Goal: Transaction & Acquisition: Book appointment/travel/reservation

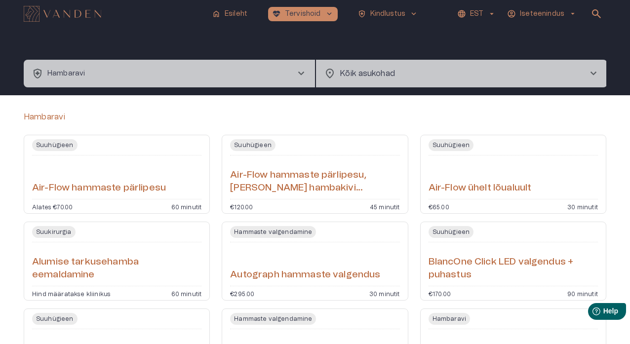
click at [303, 76] on span "chevron_right" at bounding box center [301, 74] width 12 height 12
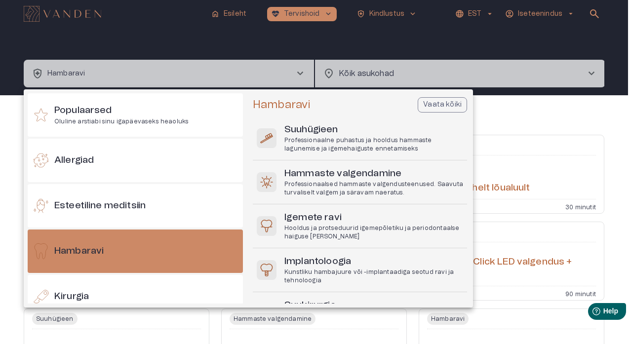
click at [301, 74] on div at bounding box center [315, 172] width 630 height 344
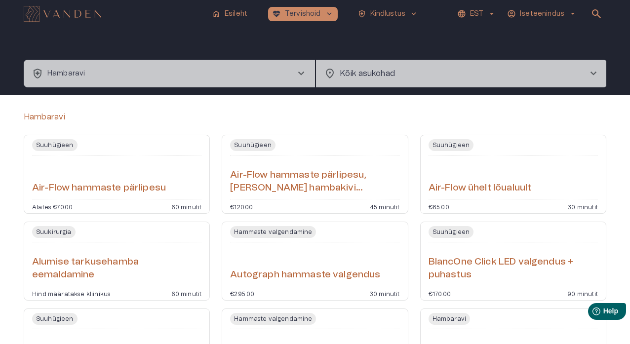
click at [249, 75] on button "health_and_safety [PERSON_NAME] chevron_right" at bounding box center [169, 74] width 291 height 28
click at [278, 73] on button "health_and_safety [PERSON_NAME] chevron_right" at bounding box center [170, 74] width 292 height 28
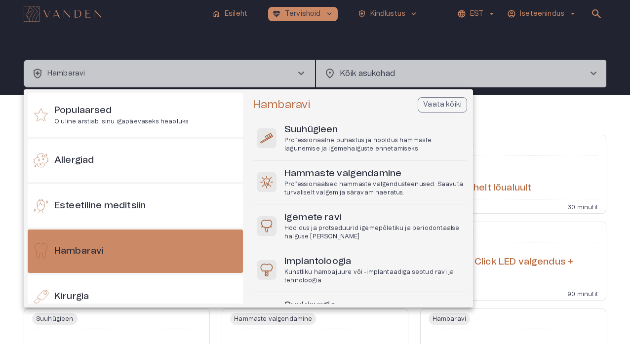
click at [294, 50] on div at bounding box center [316, 172] width 632 height 344
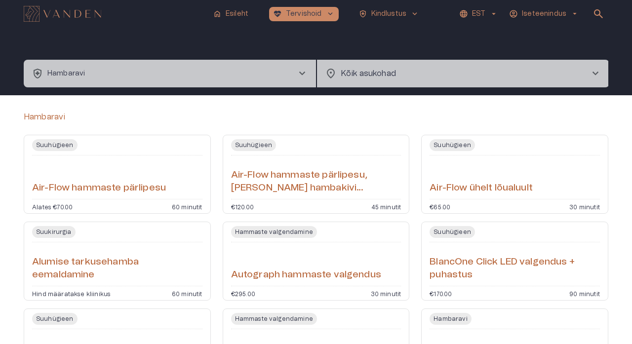
click at [471, 48] on div "health_and_safety Hambaravi chevron_right location_on Kõik asukohad chevron_rig…" at bounding box center [316, 62] width 584 height 68
click at [369, 84] on body "home Esileht ecg_heart Tervishoid keyboard_arrow_down health_and_safety Kindlus…" at bounding box center [316, 172] width 632 height 344
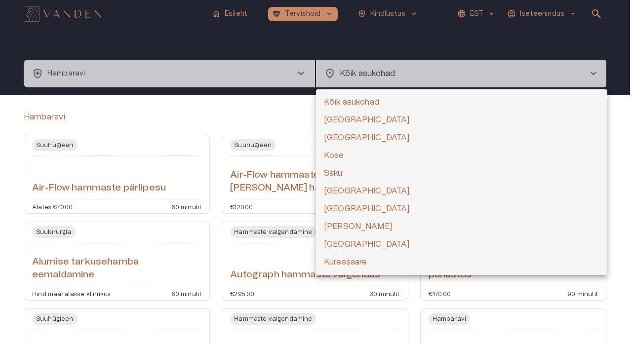
click at [367, 86] on div at bounding box center [316, 172] width 632 height 344
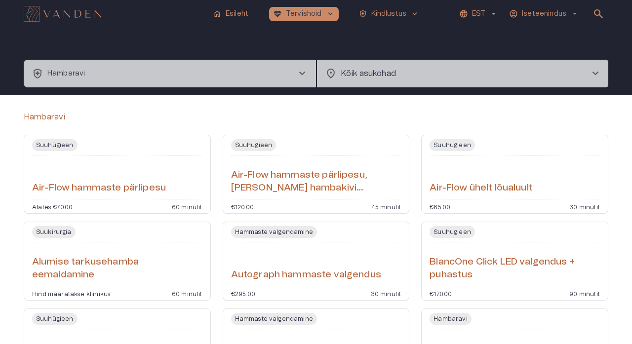
click at [367, 86] on div "Kõik asukohad Tartu Tallinn Kose Saku Elva Pärnu Keila Põlva Kuressaare" at bounding box center [316, 173] width 632 height 342
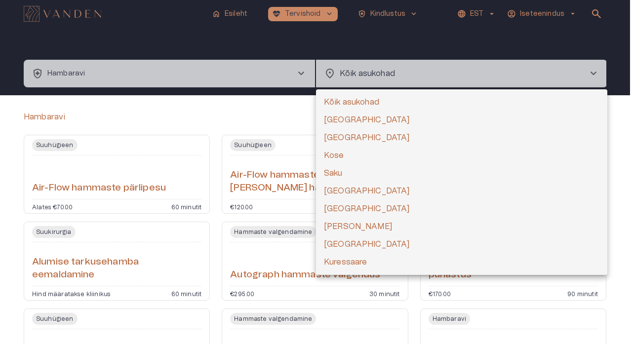
click at [367, 86] on div at bounding box center [316, 172] width 632 height 344
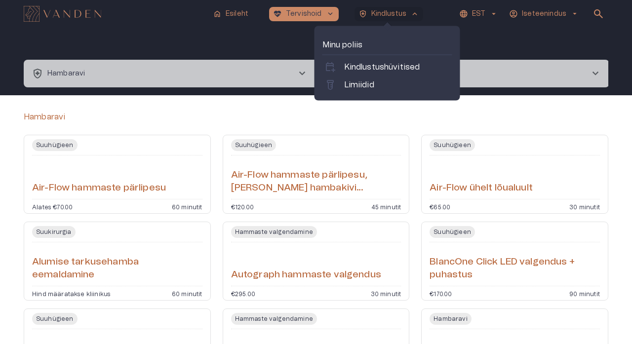
click at [523, 38] on div "health_and_safety Hambaravi chevron_right location_on Kõik asukohad chevron_rig…" at bounding box center [316, 62] width 584 height 68
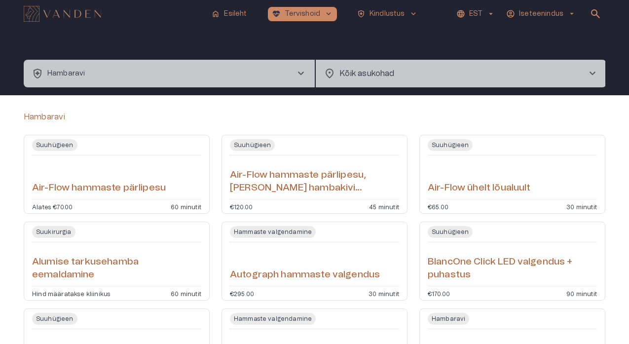
click at [303, 72] on span "chevron_right" at bounding box center [301, 74] width 12 height 12
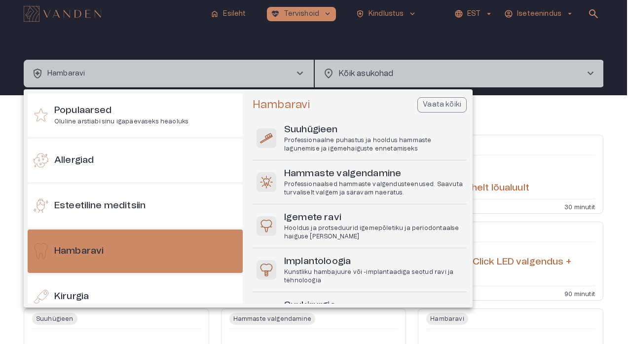
click at [303, 72] on div at bounding box center [314, 172] width 629 height 344
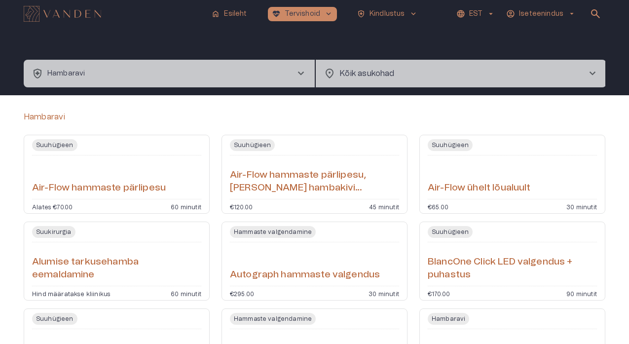
click at [303, 72] on div "Populaarsed Oluline arstiabi sinu igapäevaseks heaoluks Allergiad Esteetiline m…" at bounding box center [314, 172] width 629 height 344
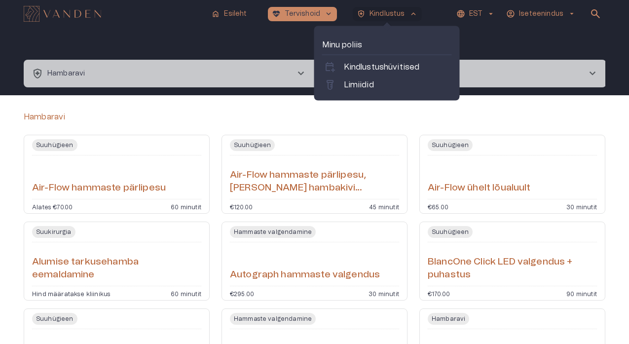
click at [404, 7] on button "health_and_safety Kindlustus keyboard_arrow_up" at bounding box center [387, 14] width 69 height 14
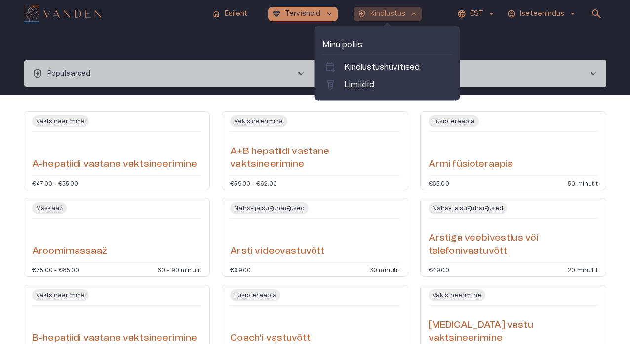
click at [413, 15] on span "keyboard_arrow_up" at bounding box center [413, 13] width 9 height 9
click at [373, 86] on p "Limiidid" at bounding box center [359, 85] width 30 height 12
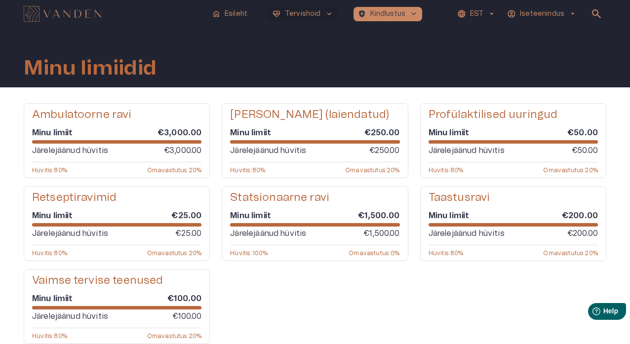
click at [326, 12] on span "keyboard_arrow_down" at bounding box center [329, 13] width 9 height 9
click at [328, 14] on span "keyboard_arrow_down" at bounding box center [329, 13] width 9 height 9
click at [325, 14] on span "keyboard_arrow_down" at bounding box center [329, 13] width 9 height 9
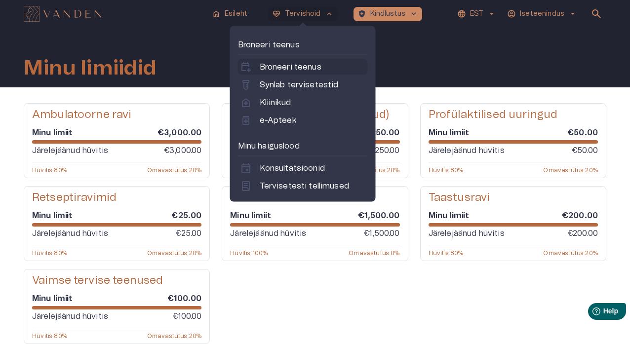
click at [309, 69] on p "Broneeri teenus" at bounding box center [291, 67] width 62 height 12
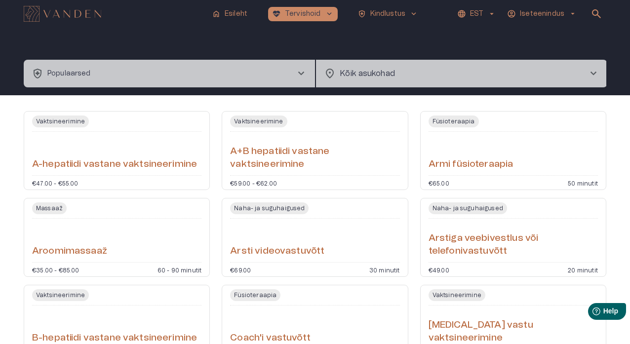
click at [302, 71] on span "chevron_right" at bounding box center [301, 74] width 12 height 12
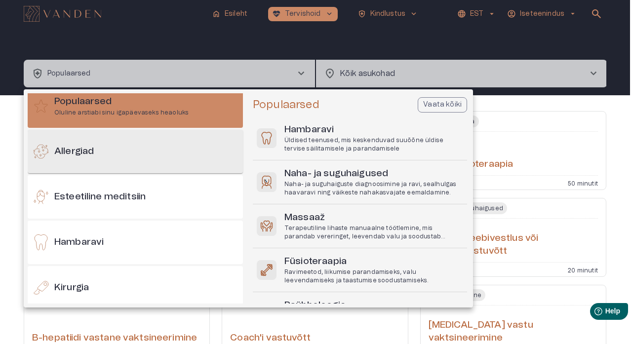
scroll to position [9, 0]
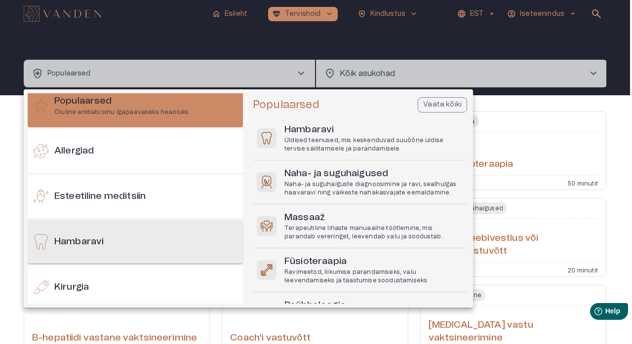
click at [125, 245] on div "Hambaravi" at bounding box center [135, 241] width 215 height 43
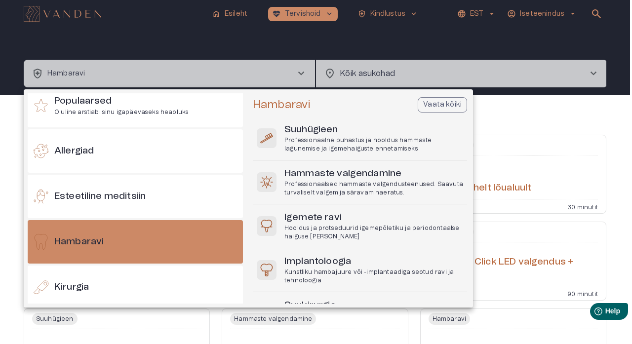
click at [512, 76] on div at bounding box center [316, 172] width 632 height 344
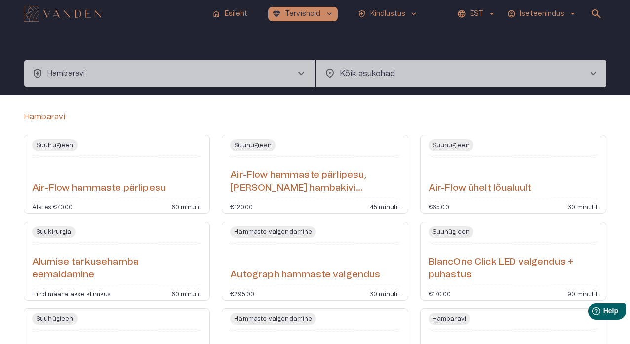
click at [512, 74] on span "chevron_right" at bounding box center [593, 74] width 12 height 12
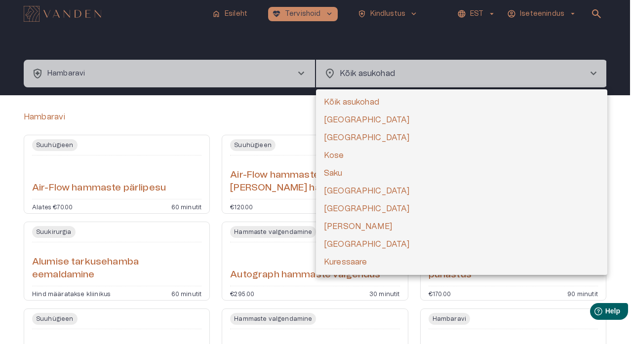
click at [359, 136] on li "[GEOGRAPHIC_DATA]" at bounding box center [461, 138] width 291 height 18
type input "**********"
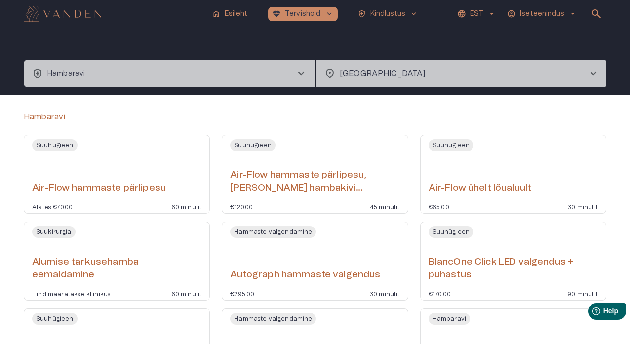
click at [303, 75] on span "chevron_right" at bounding box center [301, 74] width 12 height 12
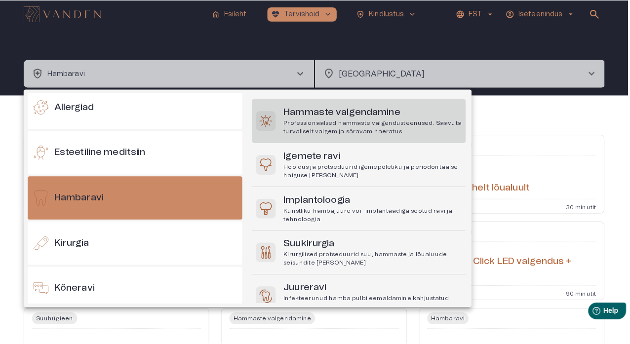
scroll to position [64, 0]
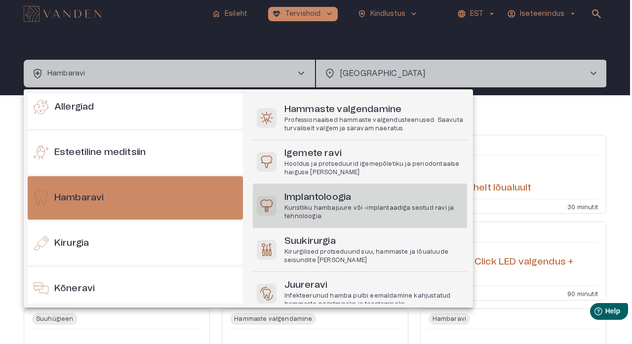
click at [317, 202] on h6 "Implantoloogia" at bounding box center [373, 197] width 179 height 13
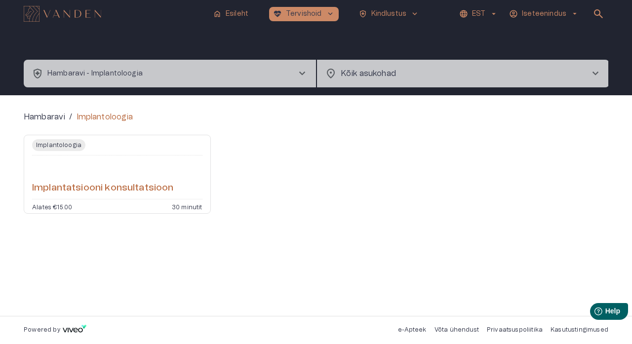
click at [187, 200] on div "Implantoloogia Implantatsiooni konsultatsioon Alates €15.00 30 minutit" at bounding box center [117, 174] width 187 height 79
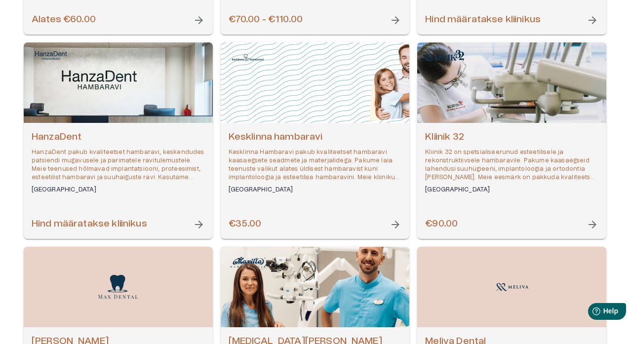
scroll to position [311, 0]
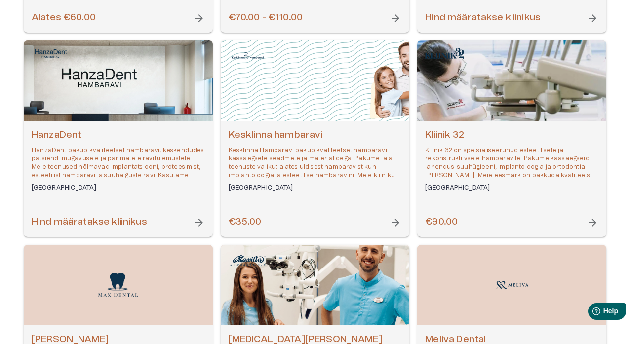
click at [512, 220] on span "arrow_forward" at bounding box center [592, 223] width 12 height 12
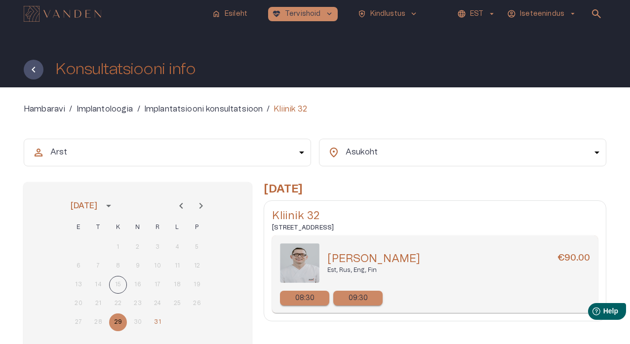
click at [353, 298] on p "09:30" at bounding box center [358, 298] width 20 height 10
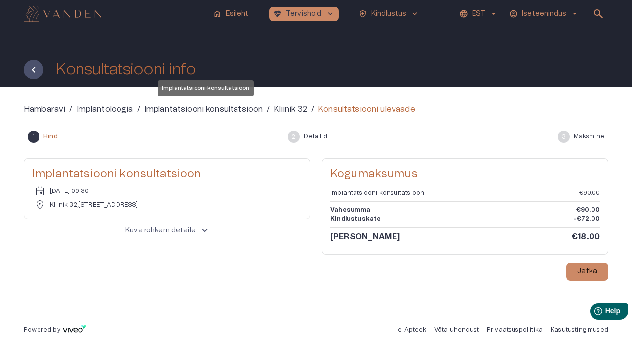
click at [174, 109] on p "Implantatsiooni konsultatsioon" at bounding box center [203, 109] width 119 height 12
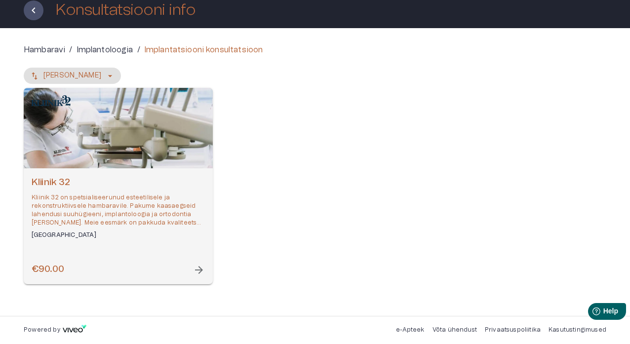
scroll to position [59, 0]
click at [130, 48] on p "Implantoloogia" at bounding box center [105, 50] width 57 height 12
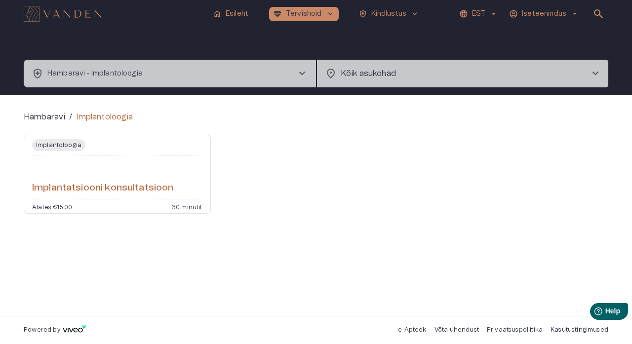
click at [172, 209] on div "Alates €15.00 30 minutit" at bounding box center [117, 206] width 170 height 6
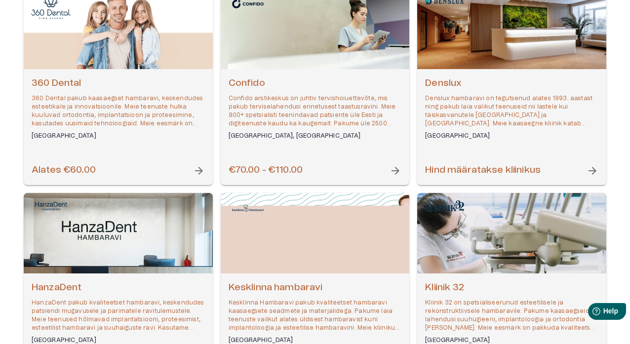
scroll to position [228, 0]
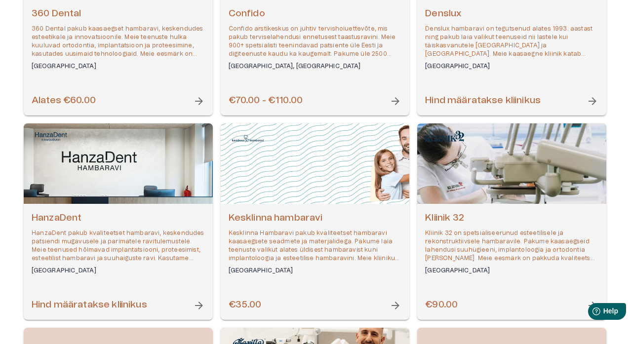
click at [396, 103] on span "arrow_forward" at bounding box center [395, 101] width 12 height 12
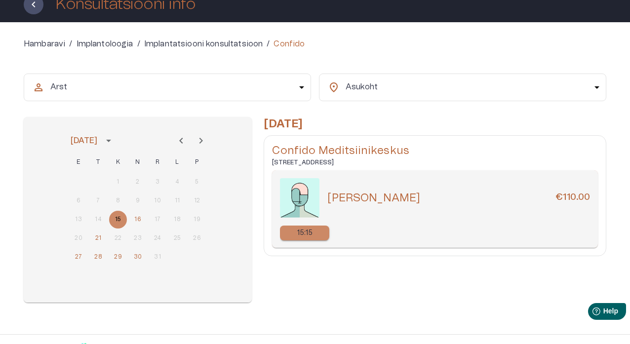
scroll to position [66, 0]
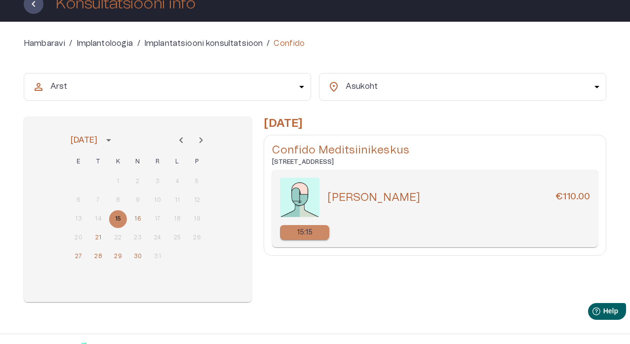
click at [309, 233] on p "15:15" at bounding box center [305, 233] width 16 height 10
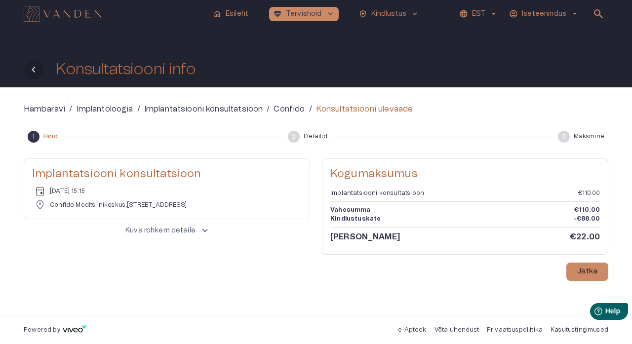
click at [39, 70] on icon "Tagasi" at bounding box center [34, 70] width 12 height 12
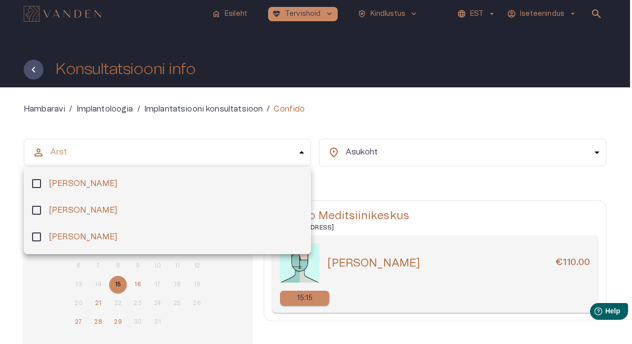
click at [304, 153] on body "home Esileht [MEDICAL_DATA]_heart Tervishoid keyboard_arrow_down health_and_saf…" at bounding box center [316, 172] width 632 height 344
click at [315, 13] on div at bounding box center [316, 172] width 632 height 344
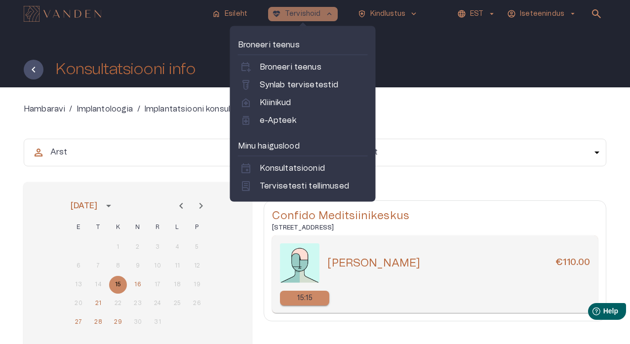
click at [315, 13] on p "Tervishoid" at bounding box center [303, 14] width 36 height 10
click at [302, 66] on p "Broneeri teenus" at bounding box center [291, 67] width 62 height 12
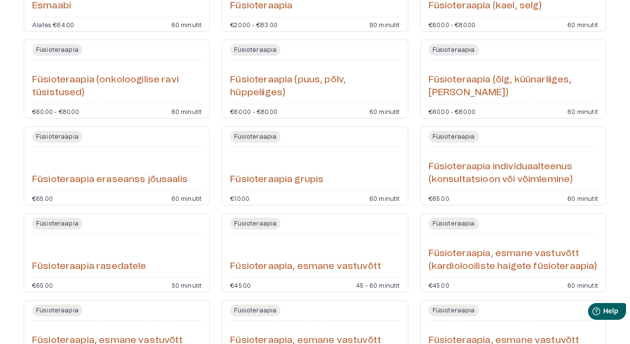
scroll to position [506, 0]
click at [185, 190] on hr "Open service booking details" at bounding box center [116, 190] width 169 height 0
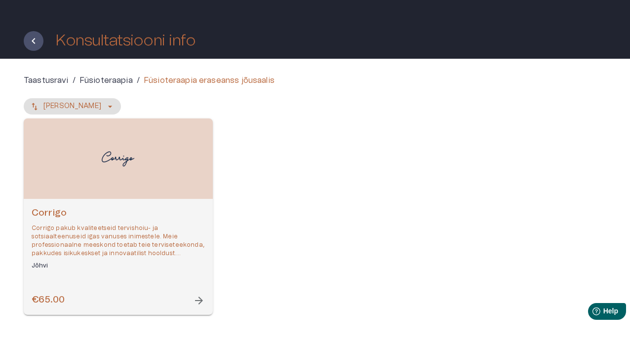
scroll to position [38, 0]
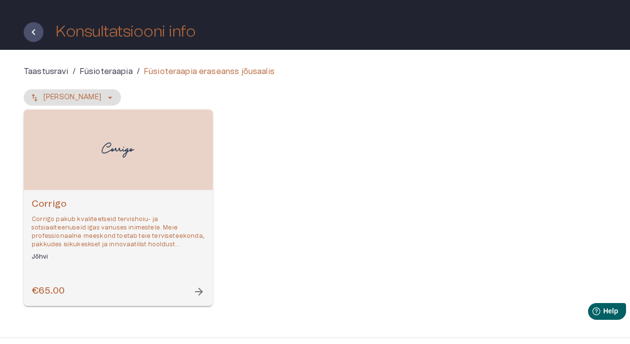
click at [200, 291] on span "arrow_forward" at bounding box center [199, 292] width 12 height 12
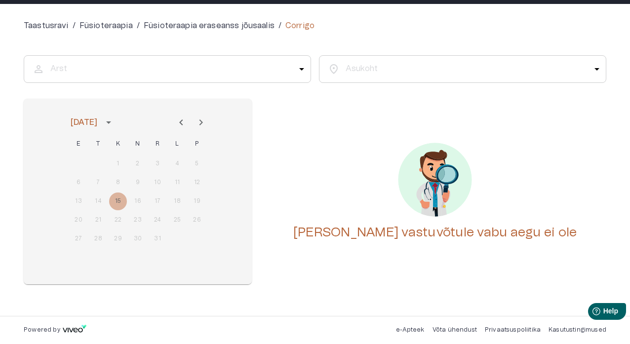
scroll to position [83, 0]
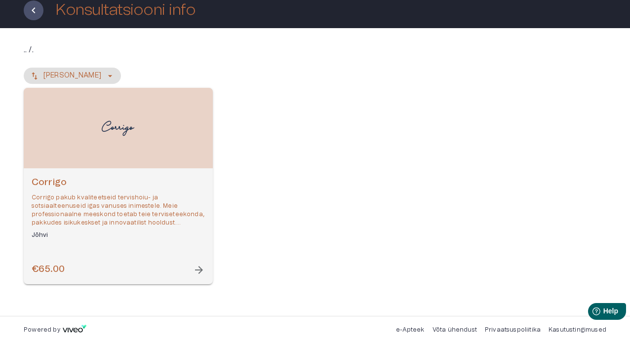
scroll to position [38, 0]
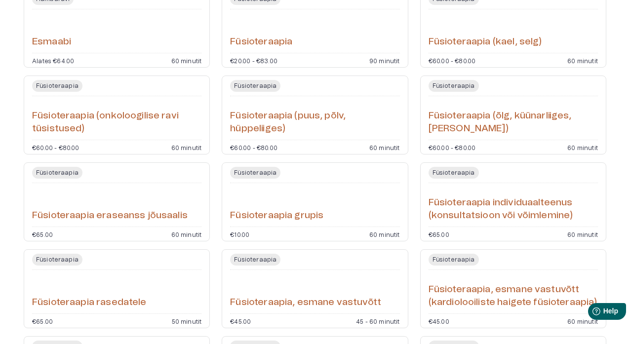
scroll to position [446, 0]
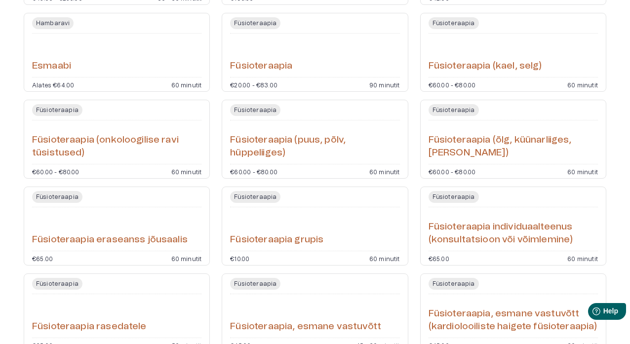
click at [376, 170] on p "60 minutit" at bounding box center [384, 171] width 31 height 6
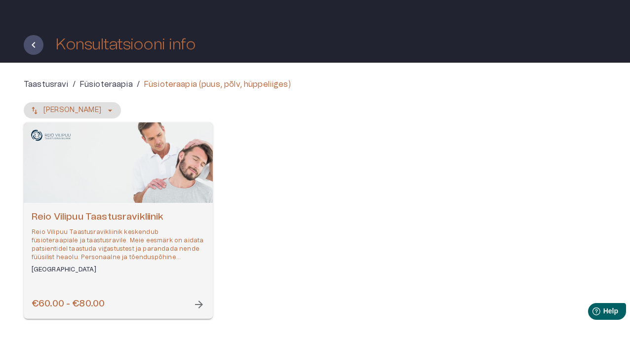
scroll to position [31, 0]
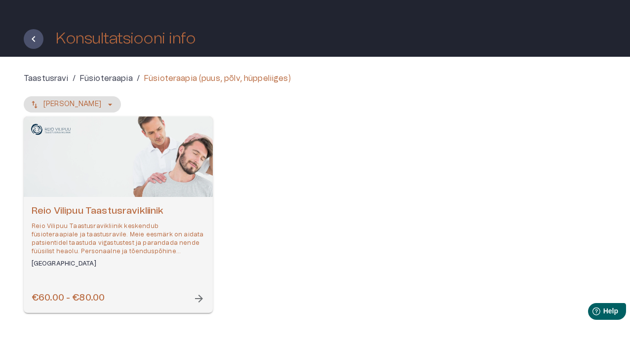
click at [201, 298] on span "arrow_forward" at bounding box center [199, 299] width 12 height 12
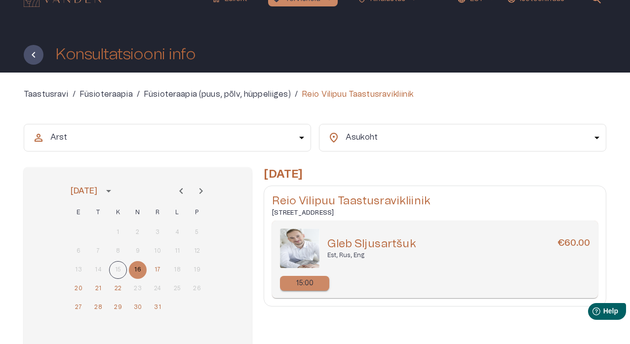
scroll to position [30, 0]
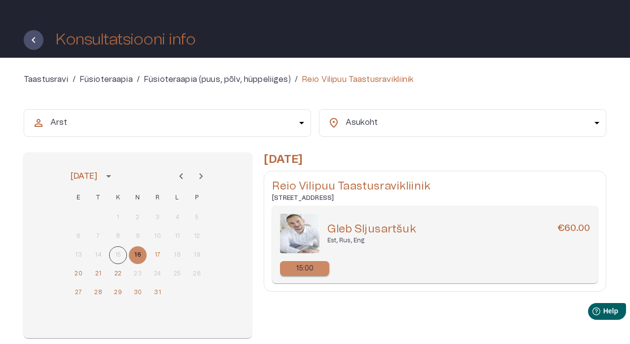
click at [302, 272] on p "15:00" at bounding box center [305, 269] width 18 height 10
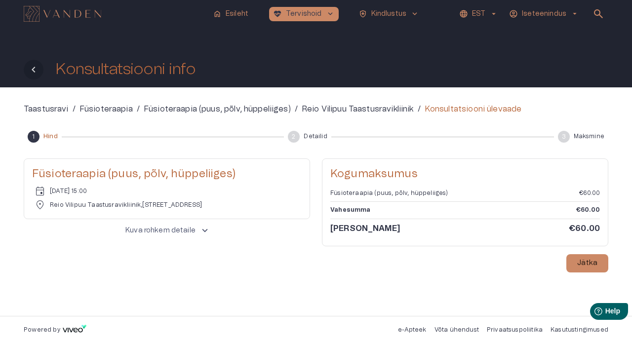
click at [27, 73] on button "Tagasi" at bounding box center [34, 70] width 20 height 20
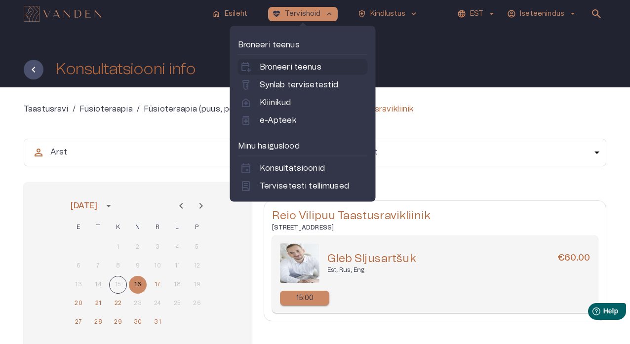
click at [309, 65] on p "Broneeri teenus" at bounding box center [291, 67] width 62 height 12
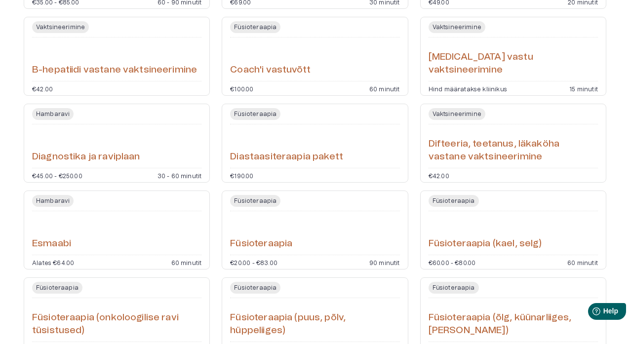
scroll to position [274, 0]
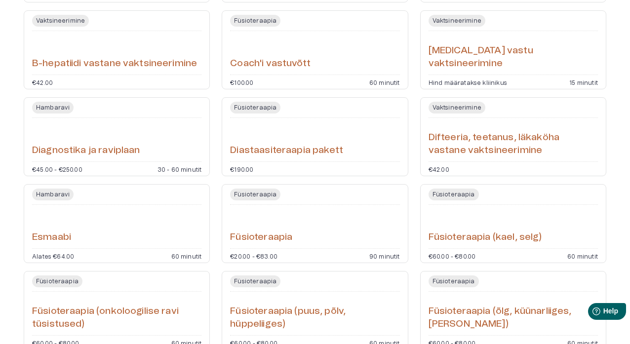
click at [458, 159] on div "Vaktsineerimine Difteeria, teetanus, läkaköha vastane vaktsineerimine €42.00" at bounding box center [513, 136] width 186 height 79
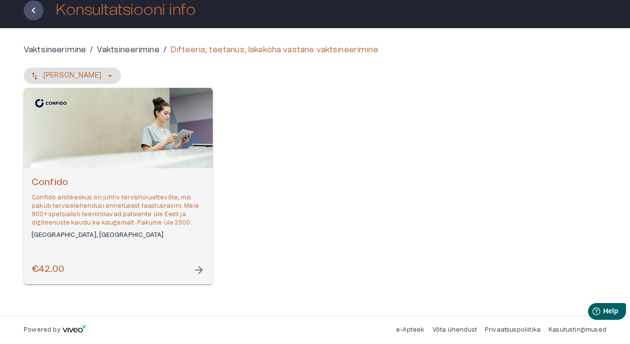
scroll to position [59, 0]
click at [197, 271] on span "arrow_forward" at bounding box center [199, 270] width 12 height 12
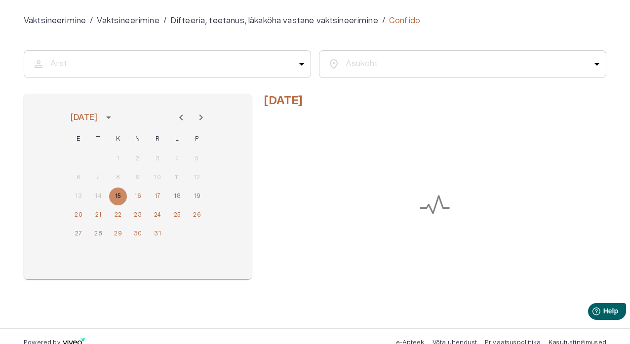
scroll to position [83, 0]
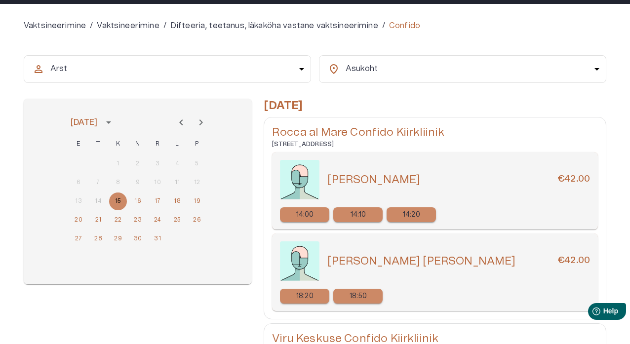
click at [375, 219] on div "14:10" at bounding box center [357, 214] width 49 height 15
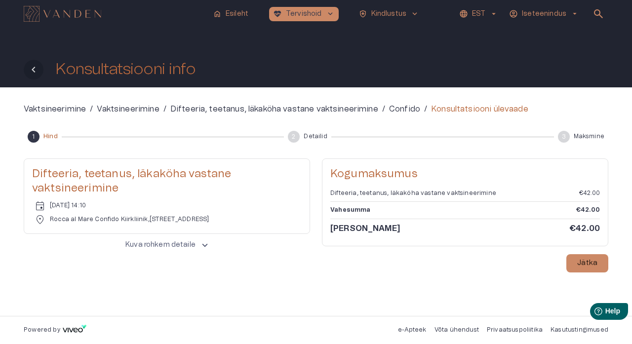
click at [38, 67] on icon "Tagasi" at bounding box center [34, 70] width 12 height 12
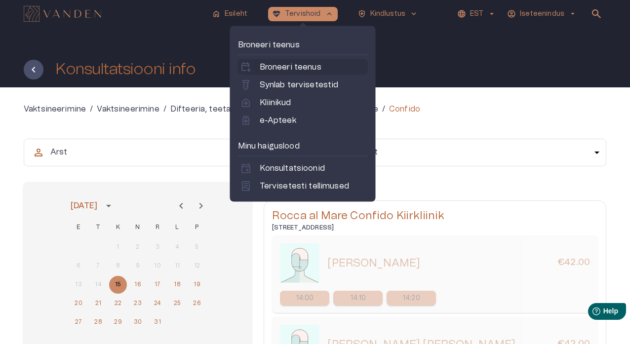
click at [291, 66] on p "Broneeri teenus" at bounding box center [291, 67] width 62 height 12
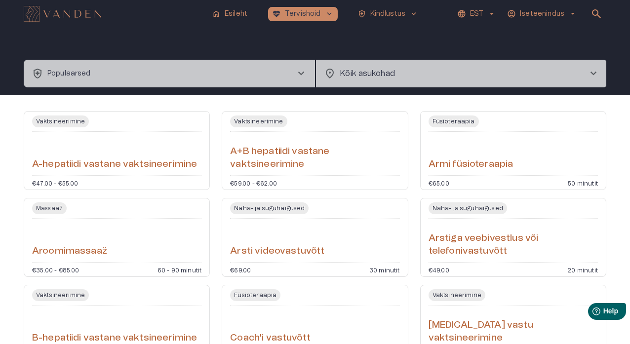
click at [300, 73] on span "chevron_right" at bounding box center [301, 74] width 12 height 12
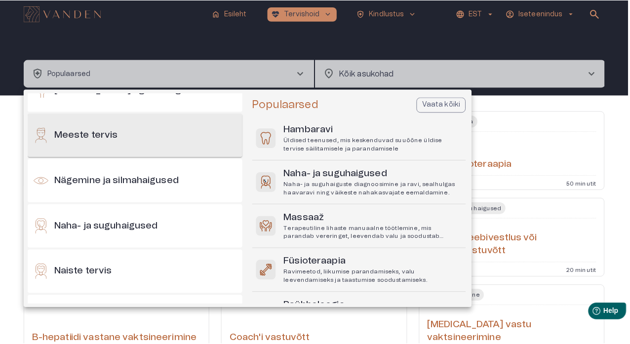
scroll to position [391, 0]
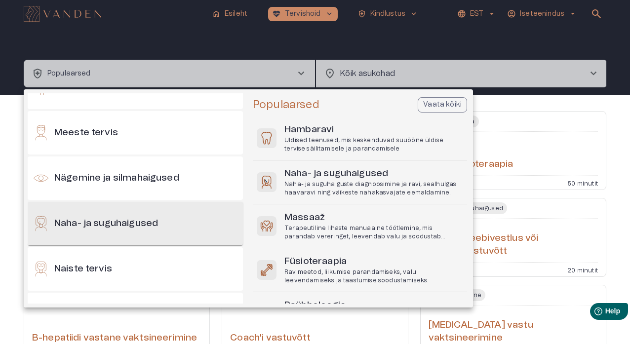
click at [153, 222] on h6 "Naha- ja suguhaigused" at bounding box center [106, 223] width 104 height 13
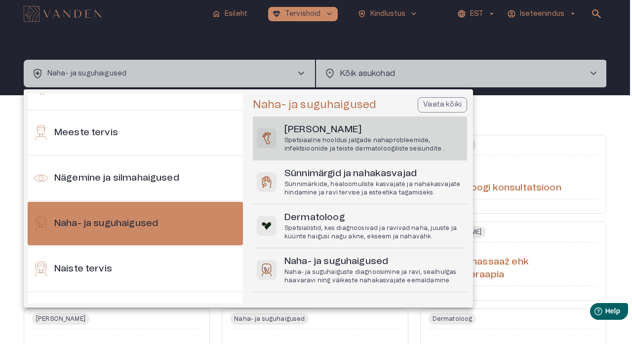
click at [375, 133] on h6 "[PERSON_NAME]" at bounding box center [373, 129] width 179 height 13
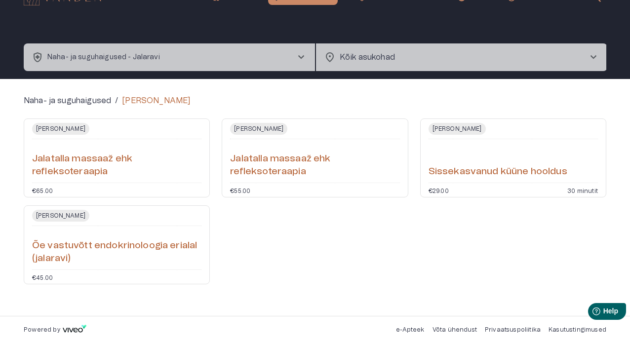
scroll to position [16, 0]
click at [177, 185] on div "Jalaravi Jalatalla massaaž ehk refleksoteraapia €65.00" at bounding box center [117, 157] width 186 height 79
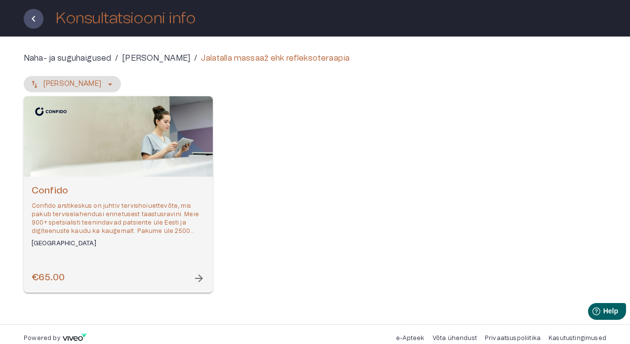
scroll to position [53, 0]
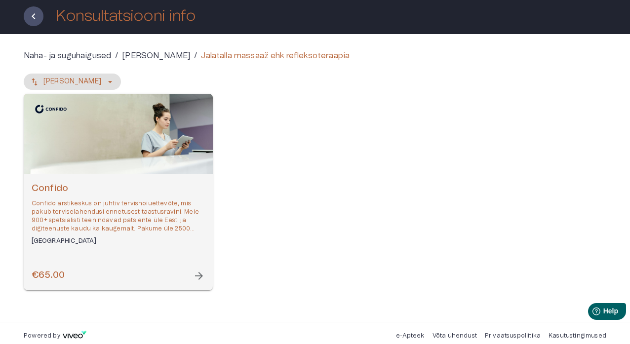
click at [197, 273] on span "arrow_forward" at bounding box center [199, 276] width 12 height 12
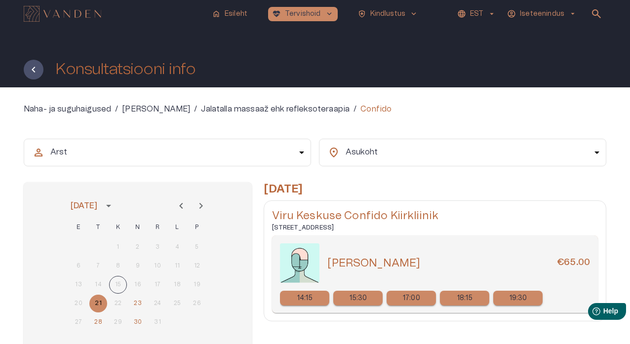
click at [362, 299] on p "15:30" at bounding box center [358, 298] width 18 height 10
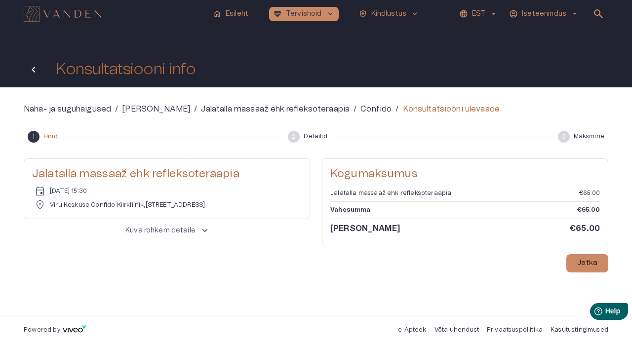
click at [32, 70] on icon "Tagasi" at bounding box center [33, 70] width 3 height 6
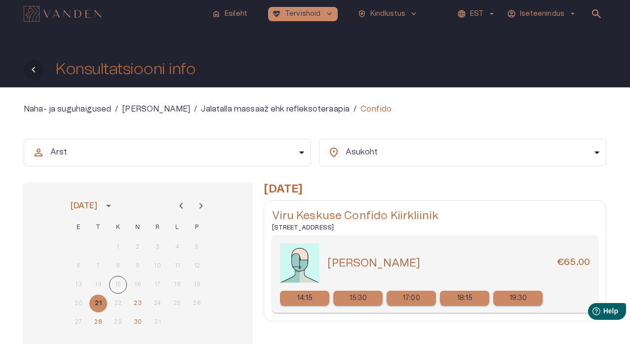
click at [32, 70] on icon "Tagasi" at bounding box center [33, 70] width 3 height 6
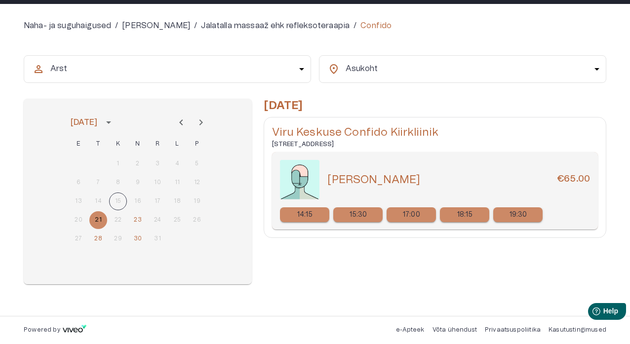
scroll to position [83, 0]
click at [354, 214] on p "15:30" at bounding box center [358, 215] width 18 height 10
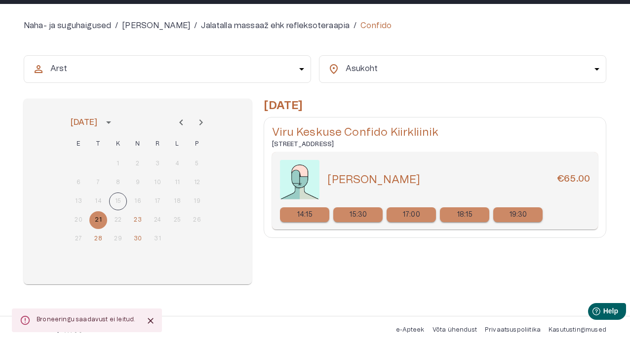
scroll to position [83, 0]
click at [355, 216] on p "15:30" at bounding box center [358, 215] width 18 height 10
